Goal: Task Accomplishment & Management: Manage account settings

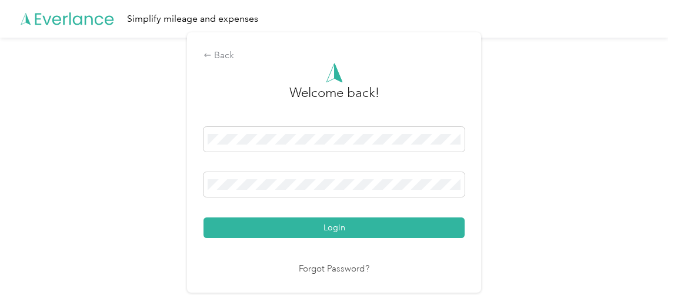
click at [317, 227] on button "Login" at bounding box center [333, 228] width 261 height 21
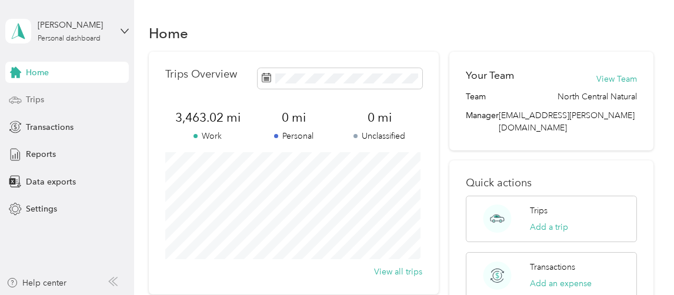
click at [49, 104] on div "Trips" at bounding box center [66, 99] width 123 height 21
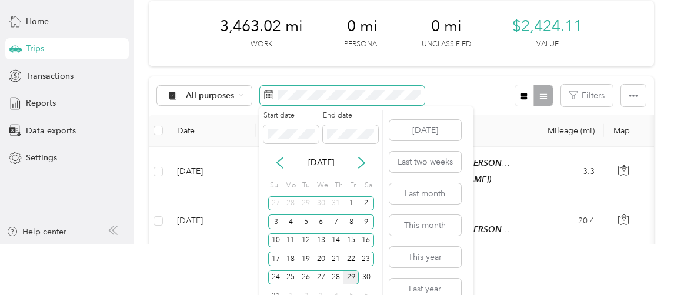
scroll to position [68, 0]
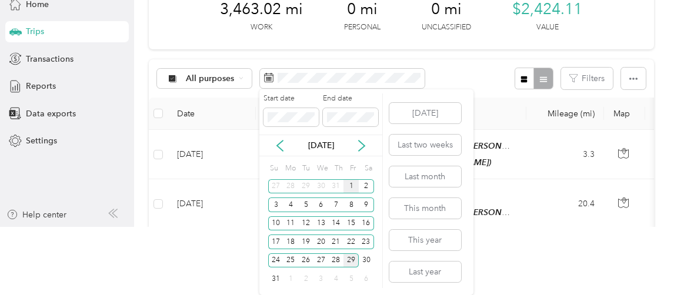
click at [352, 185] on div "1" at bounding box center [350, 186] width 15 height 15
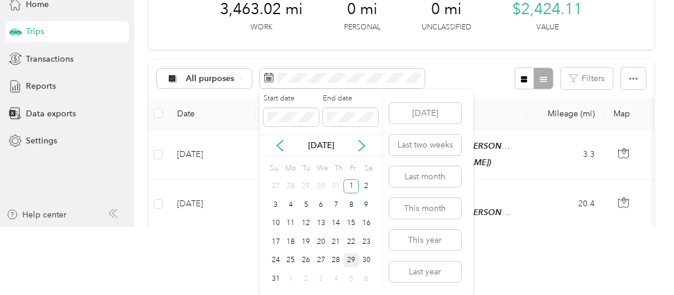
click at [354, 257] on div "29" at bounding box center [350, 260] width 15 height 15
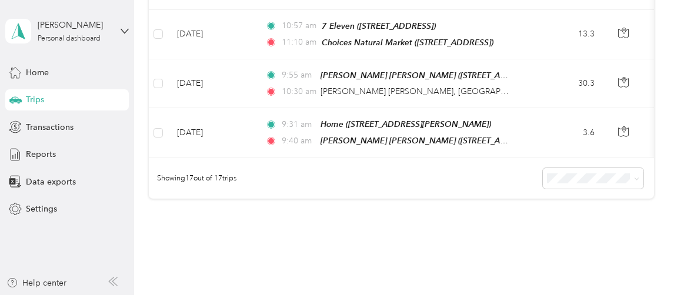
scroll to position [784, 0]
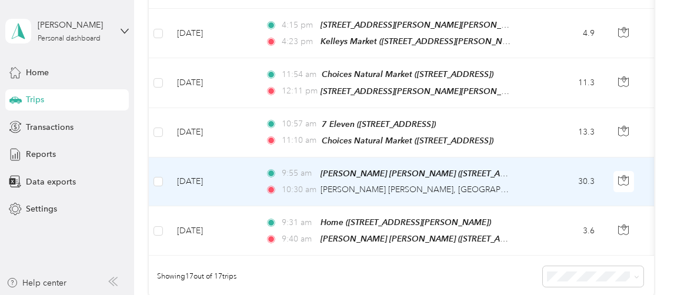
click at [563, 165] on td "30.3" at bounding box center [565, 182] width 78 height 49
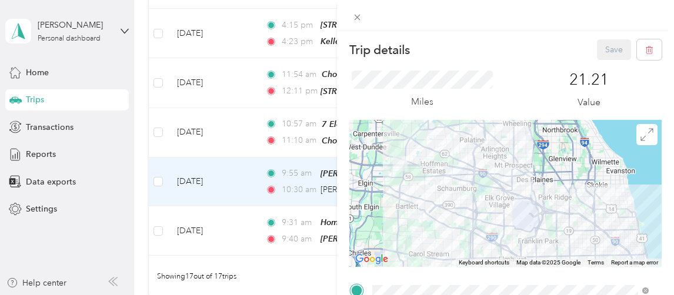
scroll to position [98, 0]
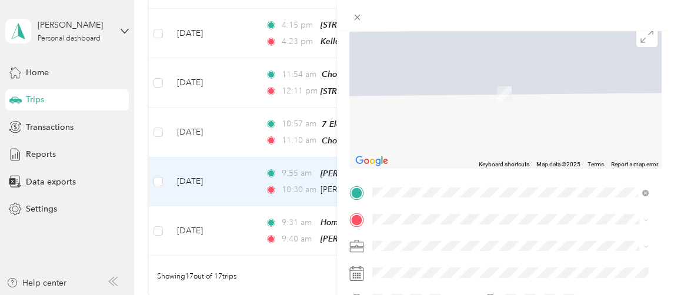
click at [436, 139] on span "[STREET_ADDRESS]" at bounding box center [432, 137] width 75 height 10
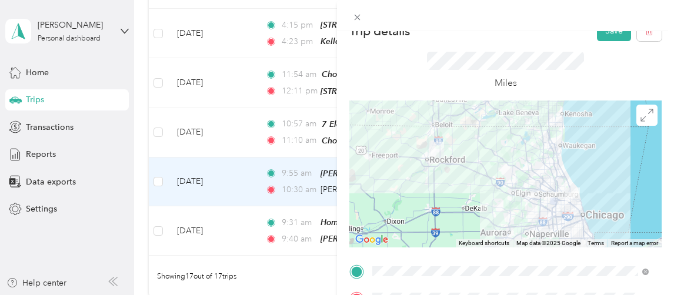
scroll to position [0, 0]
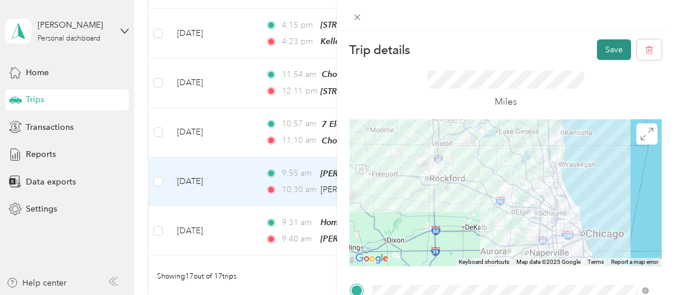
click at [604, 51] on button "Save" at bounding box center [614, 49] width 34 height 21
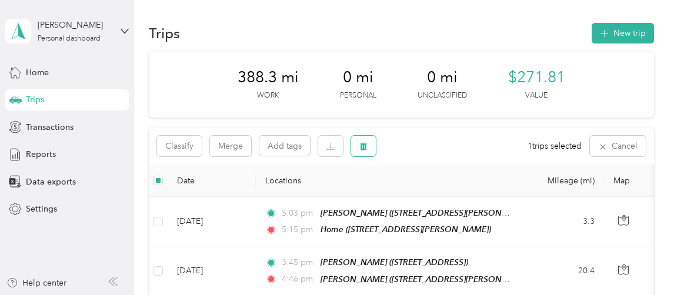
click at [368, 149] on button "button" at bounding box center [363, 146] width 25 height 21
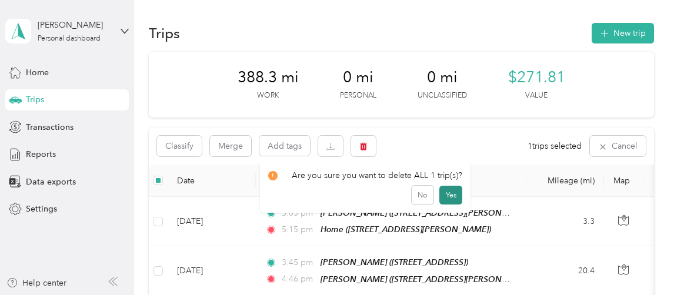
click at [452, 195] on button "Yes" at bounding box center [450, 195] width 23 height 19
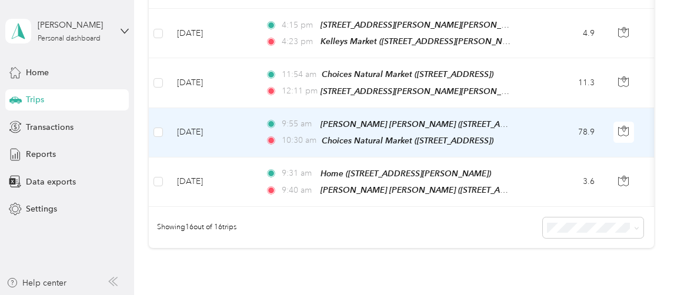
scroll to position [686, 0]
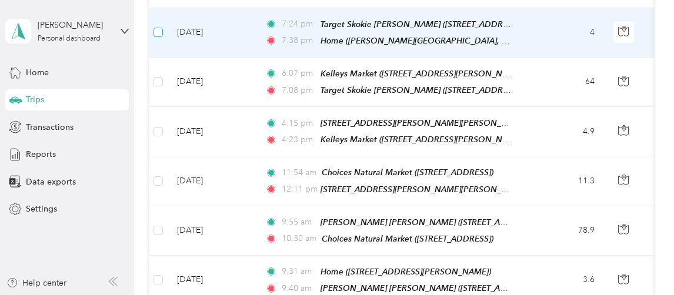
click at [158, 26] on label at bounding box center [157, 32] width 9 height 13
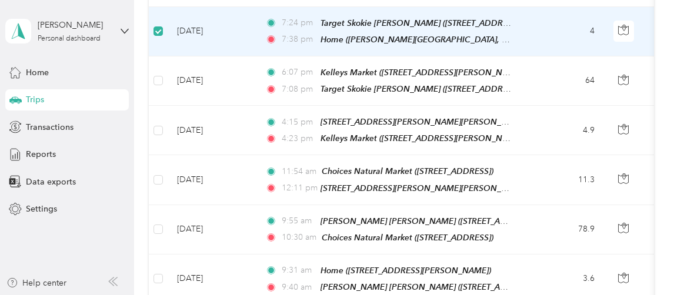
scroll to position [685, 0]
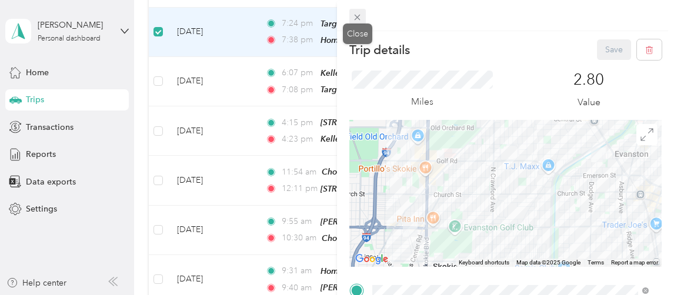
click at [358, 14] on icon at bounding box center [357, 17] width 10 height 10
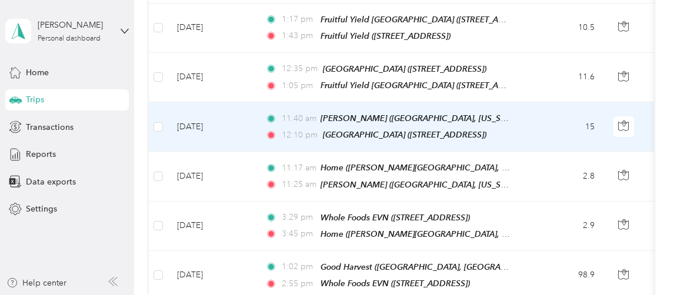
scroll to position [195, 0]
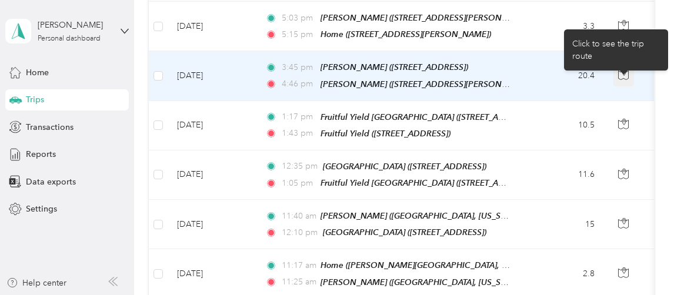
click at [622, 71] on icon "button" at bounding box center [623, 74] width 11 height 11
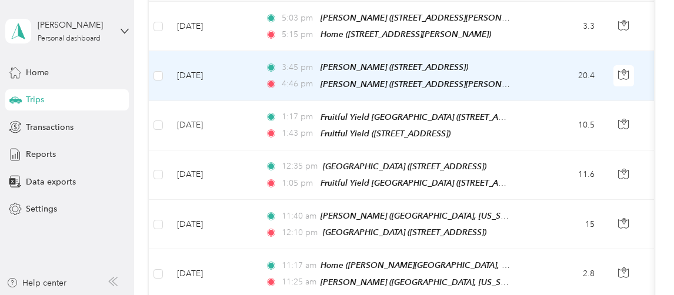
click at [512, 69] on div "3:45 pm [PERSON_NAME] ([STREET_ADDRESS])" at bounding box center [388, 68] width 247 height 14
click at [503, 66] on div "3:45 pm [PERSON_NAME] ([STREET_ADDRESS])" at bounding box center [388, 68] width 247 height 14
click at [549, 73] on td "20.4" at bounding box center [565, 75] width 78 height 49
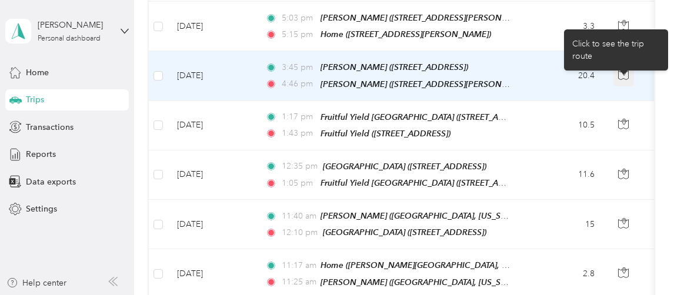
click at [624, 73] on icon "button" at bounding box center [624, 73] width 4 height 6
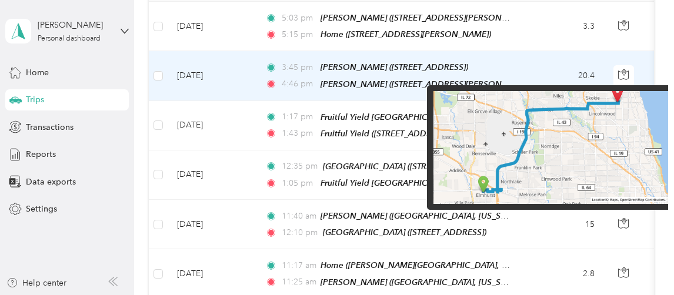
click at [617, 112] on img at bounding box center [550, 147] width 235 height 113
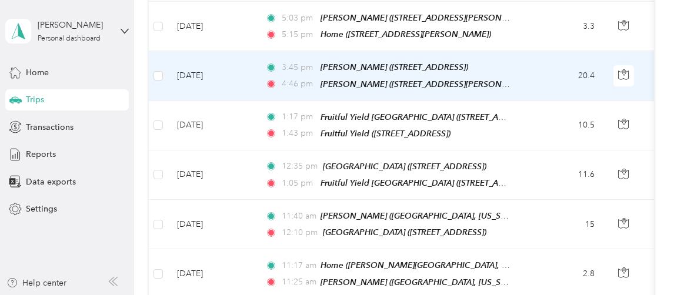
click at [505, 63] on div "3:45 pm [PERSON_NAME] ([STREET_ADDRESS])" at bounding box center [388, 68] width 247 height 14
click at [523, 77] on td "3:45 pm [PERSON_NAME] ([STREET_ADDRESS]) 4:46 pm [PERSON_NAME] ([STREET_ADDRESS…" at bounding box center [391, 75] width 270 height 49
click at [194, 84] on td "[DATE]" at bounding box center [212, 75] width 88 height 49
click at [405, 64] on span "[PERSON_NAME] ([STREET_ADDRESS])" at bounding box center [394, 66] width 148 height 9
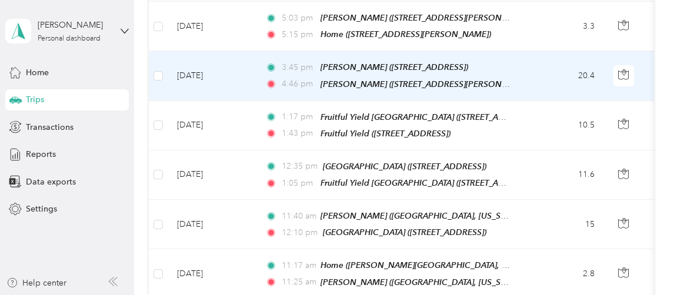
click at [372, 126] on button "Edit Place" at bounding box center [356, 126] width 67 height 21
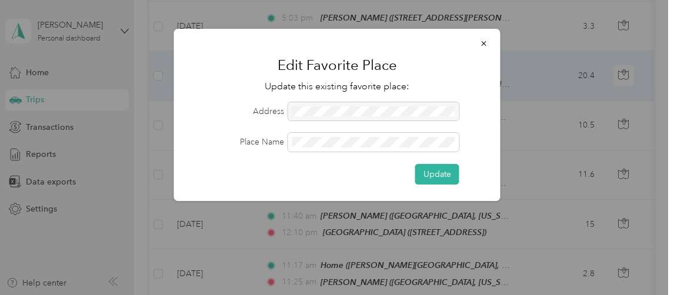
click at [326, 112] on div at bounding box center [373, 111] width 171 height 19
click at [481, 41] on icon "button" at bounding box center [484, 43] width 8 height 8
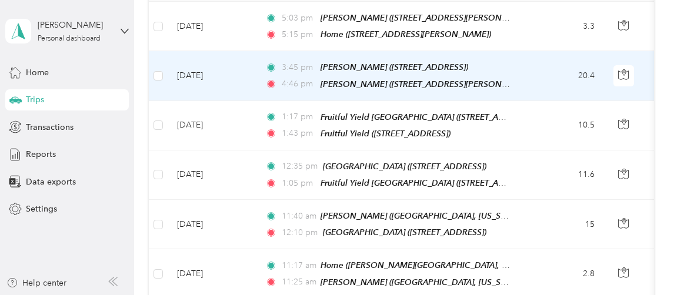
scroll to position [97, 0]
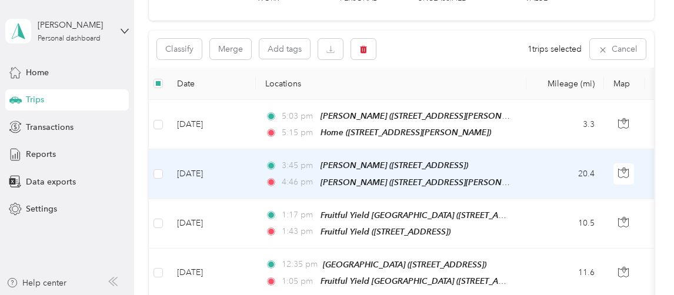
click at [515, 168] on td "3:45 pm [PERSON_NAME] ([STREET_ADDRESS]) 4:46 pm [PERSON_NAME] ([STREET_ADDRESS…" at bounding box center [391, 173] width 270 height 49
click at [613, 169] on td at bounding box center [624, 173] width 41 height 49
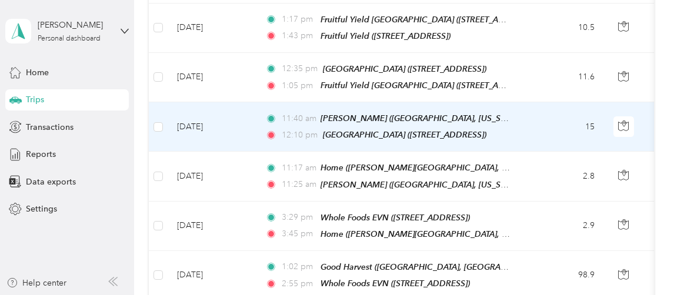
scroll to position [196, 0]
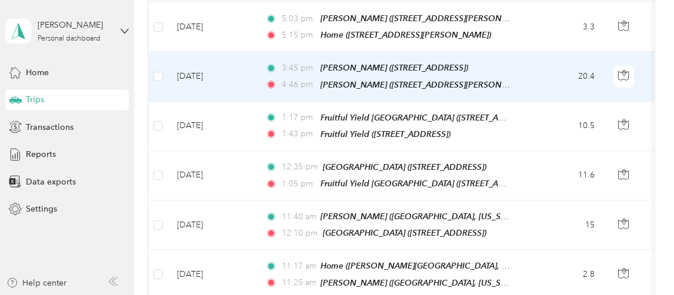
click at [549, 76] on td "20.4" at bounding box center [565, 76] width 78 height 49
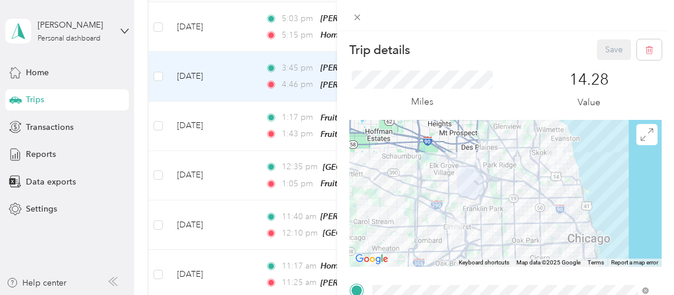
scroll to position [98, 0]
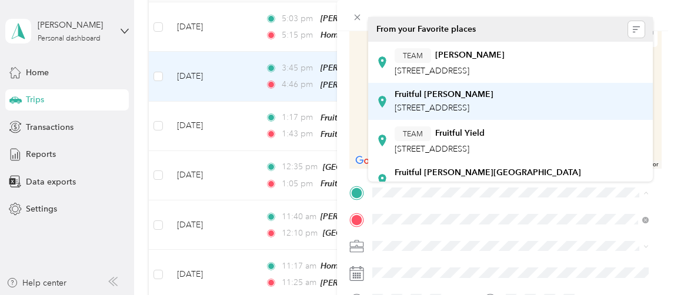
click at [447, 98] on strong "Fruitful [PERSON_NAME]" at bounding box center [444, 94] width 99 height 11
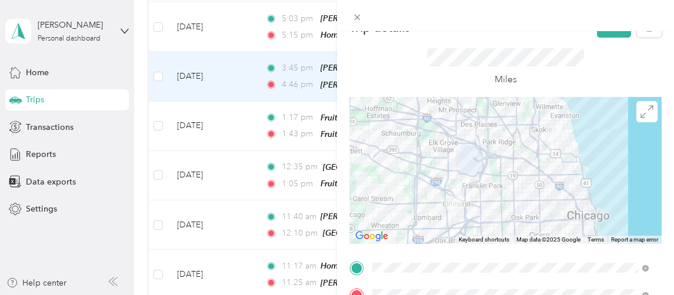
scroll to position [0, 0]
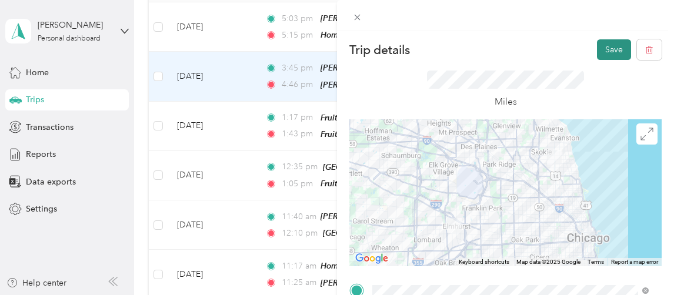
click at [605, 50] on button "Save" at bounding box center [614, 49] width 34 height 21
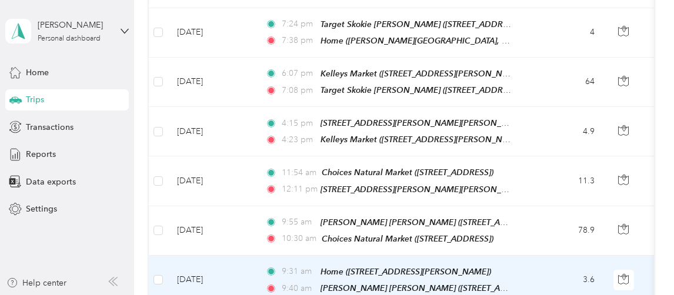
scroll to position [784, 0]
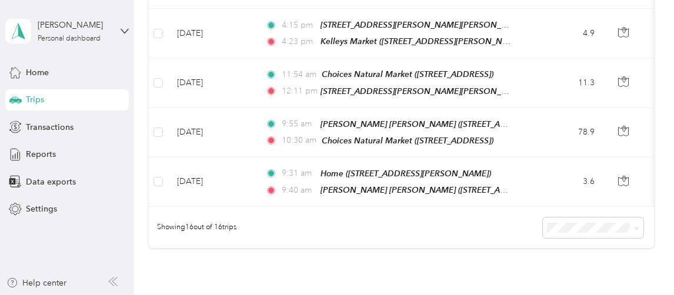
click at [11, 244] on aside "[PERSON_NAME] Personal dashboard Home Trips Transactions Reports Data exports S…" at bounding box center [67, 147] width 134 height 295
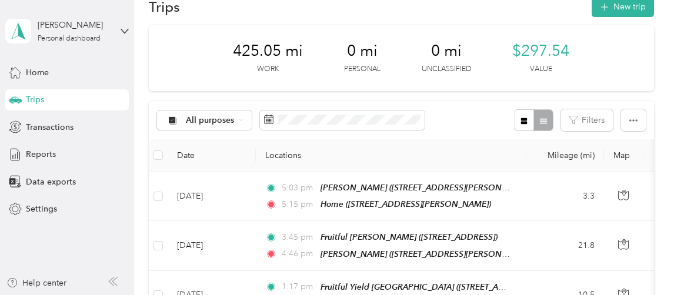
scroll to position [0, 0]
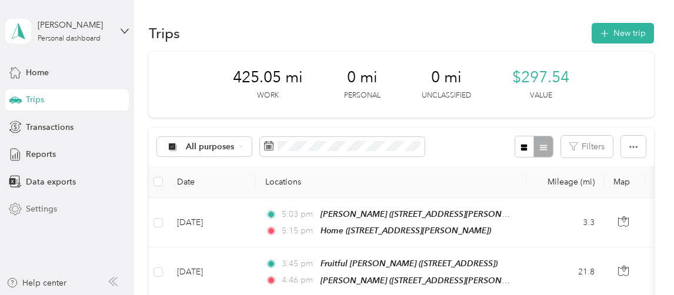
click at [31, 210] on span "Settings" at bounding box center [41, 209] width 31 height 12
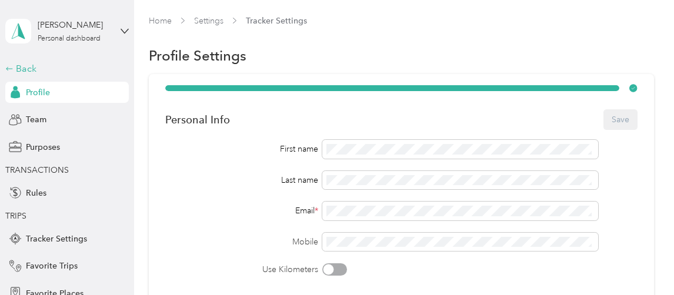
click at [29, 68] on div "Back" at bounding box center [64, 69] width 118 height 14
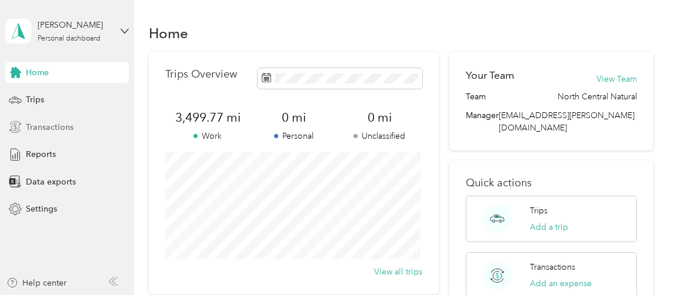
click at [45, 125] on span "Transactions" at bounding box center [50, 127] width 48 height 12
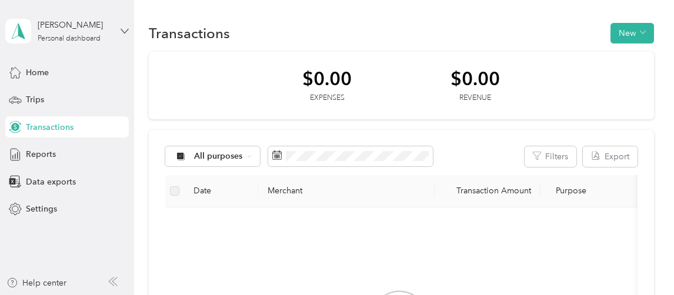
click at [121, 31] on icon at bounding box center [125, 31] width 8 height 8
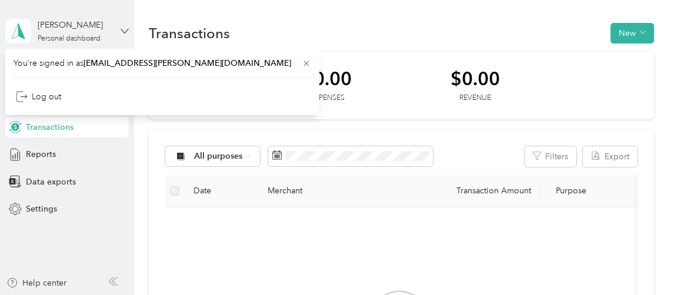
click at [126, 28] on icon at bounding box center [125, 31] width 8 height 8
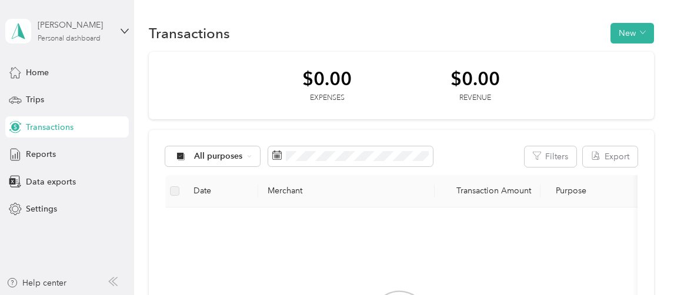
click at [58, 24] on div "[PERSON_NAME]" at bounding box center [75, 25] width 74 height 12
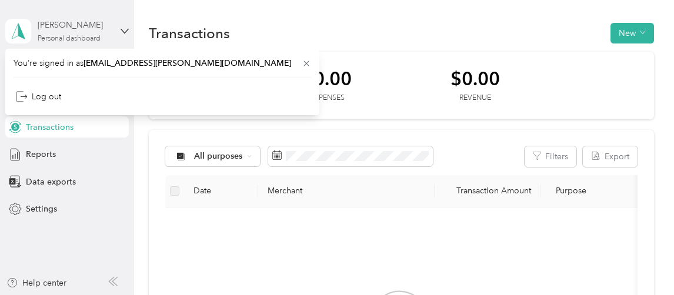
click at [58, 24] on div "[PERSON_NAME]" at bounding box center [75, 25] width 74 height 12
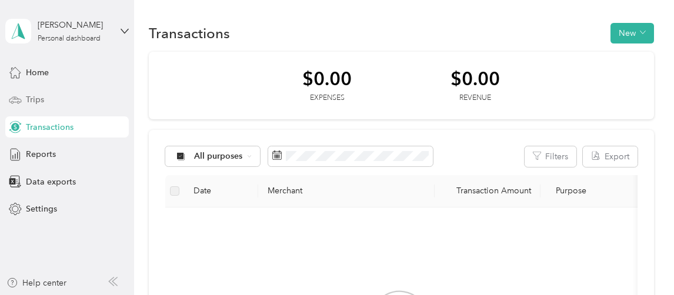
click at [42, 99] on span "Trips" at bounding box center [35, 99] width 18 height 12
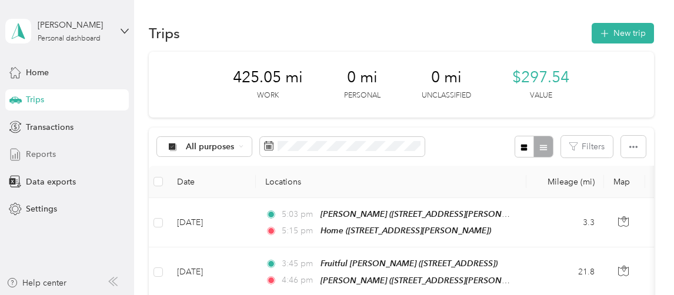
click at [55, 153] on div "Reports" at bounding box center [66, 154] width 123 height 21
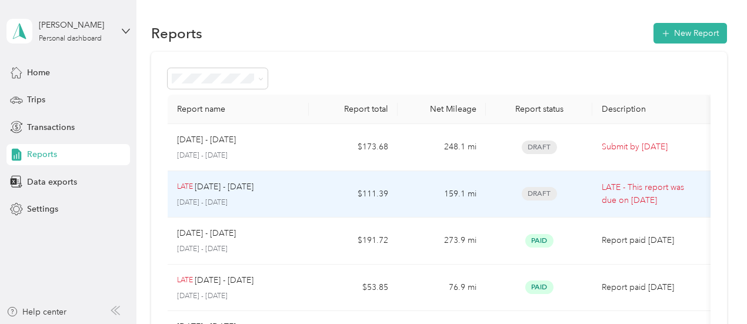
click at [304, 192] on td "LATE [DATE] - [DATE] [DATE] - [DATE]" at bounding box center [239, 194] width 142 height 47
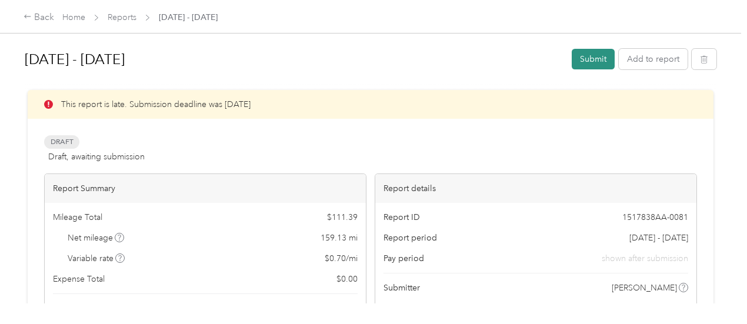
click at [599, 58] on button "Submit" at bounding box center [593, 59] width 43 height 21
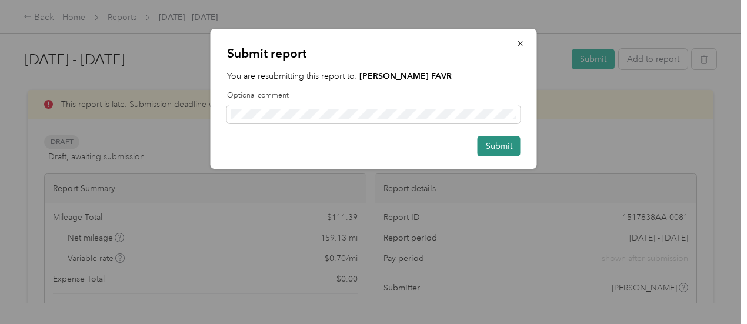
click at [495, 148] on button "Submit" at bounding box center [498, 146] width 43 height 21
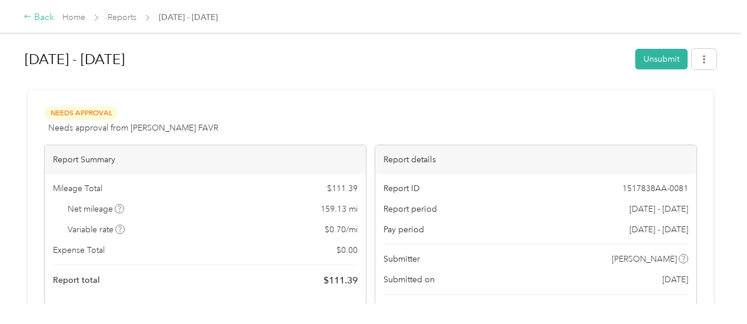
click at [31, 15] on icon at bounding box center [28, 16] width 8 height 8
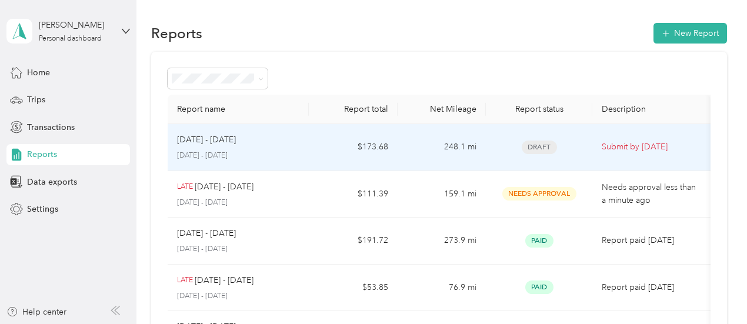
click at [495, 136] on td "Draft" at bounding box center [539, 147] width 106 height 47
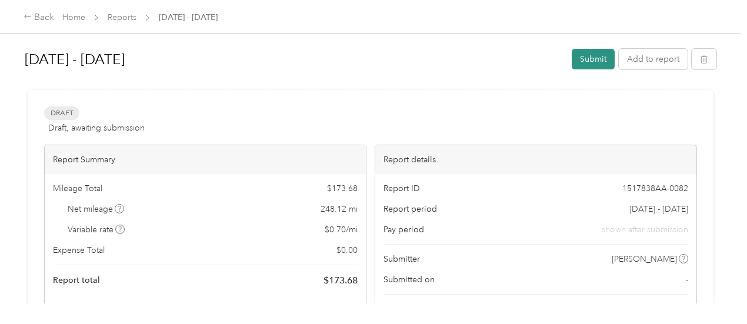
click at [588, 62] on button "Submit" at bounding box center [593, 59] width 43 height 21
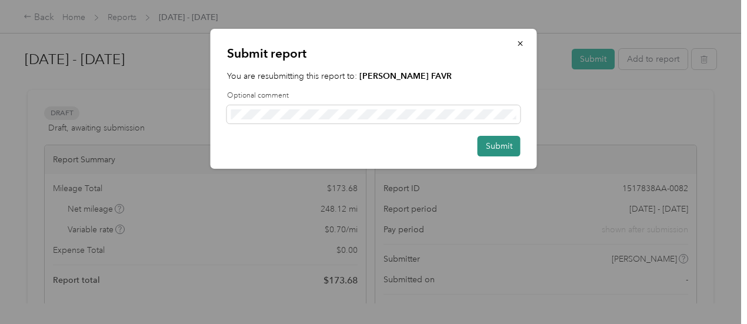
click at [500, 143] on button "Submit" at bounding box center [498, 146] width 43 height 21
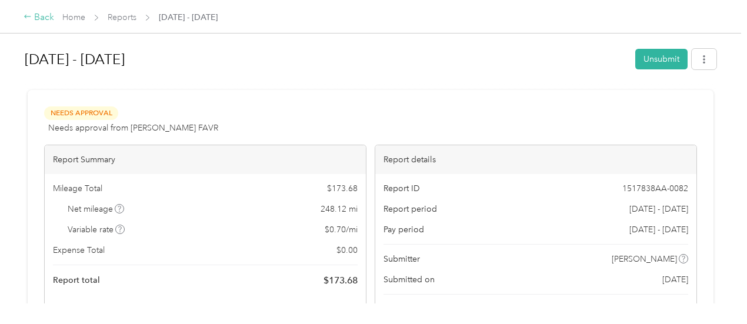
click at [42, 19] on div "Back" at bounding box center [39, 18] width 31 height 14
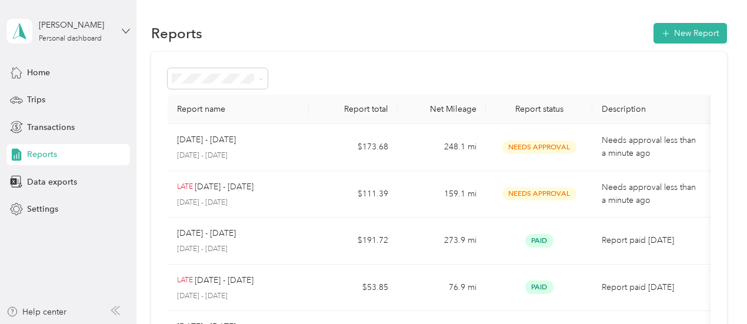
click at [122, 28] on icon at bounding box center [126, 31] width 8 height 8
click at [34, 96] on div "Log out" at bounding box center [164, 91] width 298 height 21
